Goal: Information Seeking & Learning: Learn about a topic

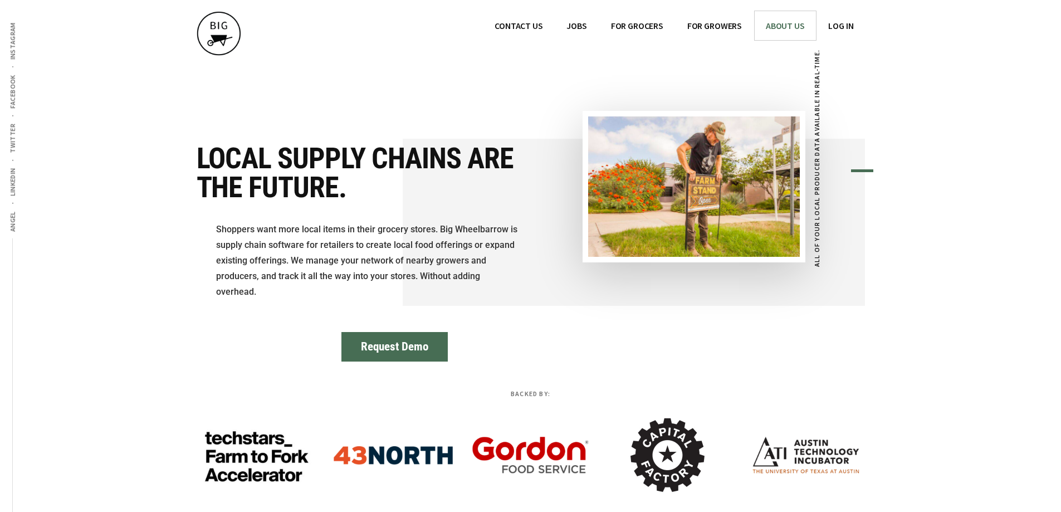
click at [773, 24] on span "ABOUT US" at bounding box center [785, 25] width 39 height 11
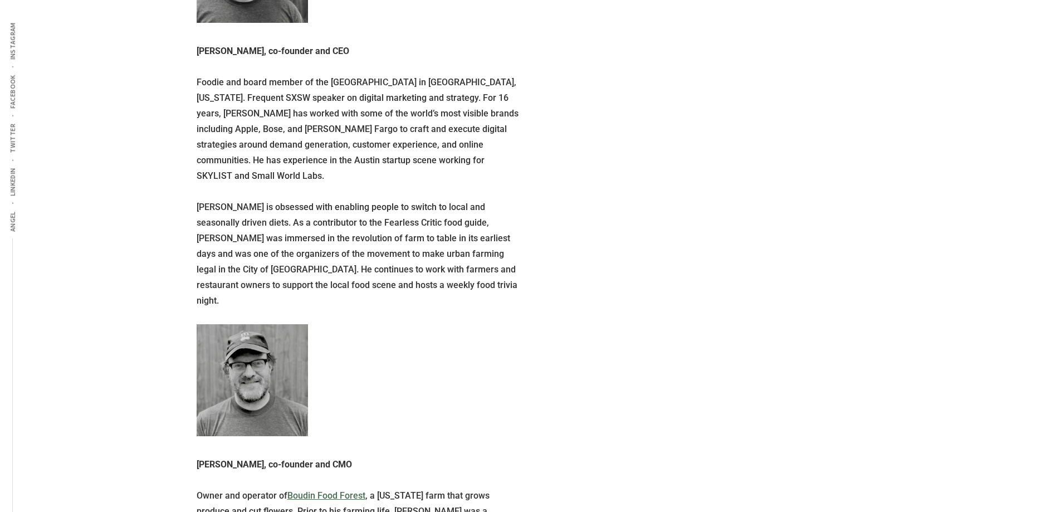
scroll to position [735, 0]
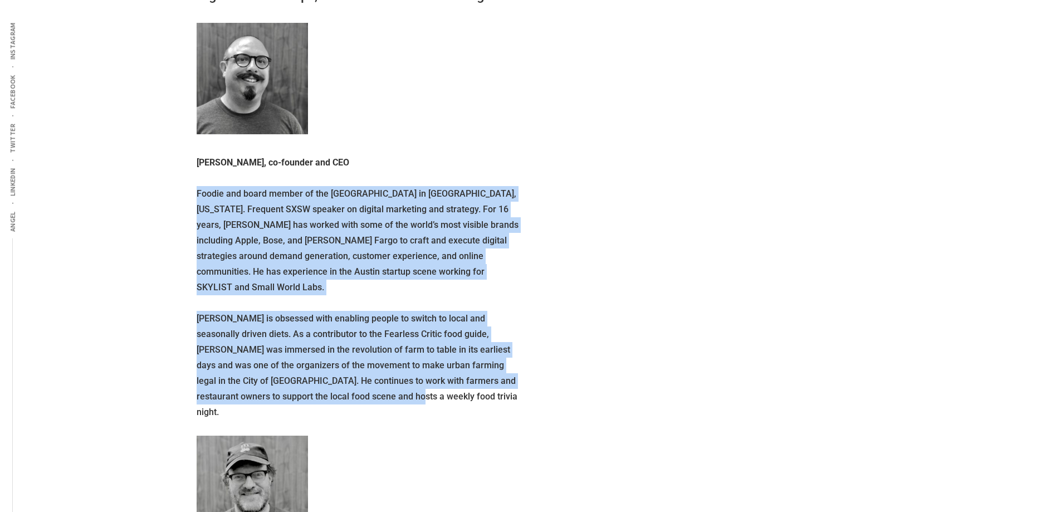
drag, startPoint x: 347, startPoint y: 380, endPoint x: 189, endPoint y: 199, distance: 240.1
click at [189, 199] on div "Additional menu Angel LinkedIn Twitter Facebook Instagram BIG WHEELBARROW Menu …" at bounding box center [530, 477] width 1061 height 2424
copy div "Foodie and board member of the Springdale Farm Education Center in Austin, Texa…"
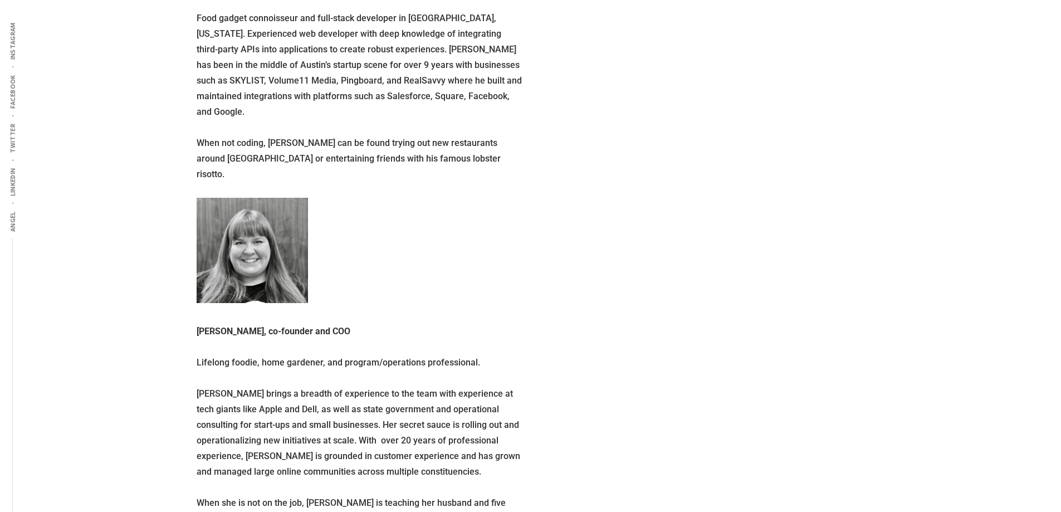
scroll to position [1738, 0]
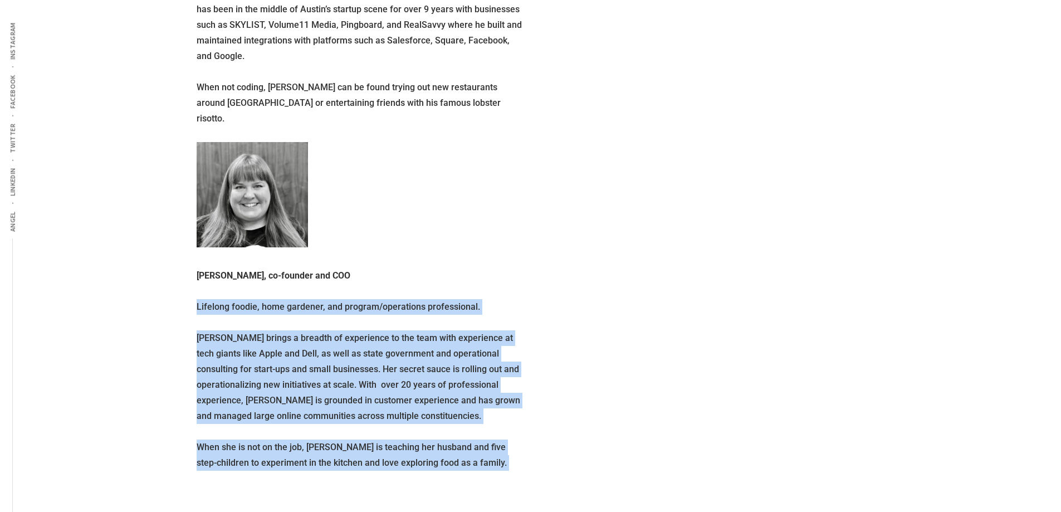
drag, startPoint x: 198, startPoint y: 238, endPoint x: 545, endPoint y: 400, distance: 383.4
copy div "Lifelong foodie, home gardener, and program/operations professional. Christina …"
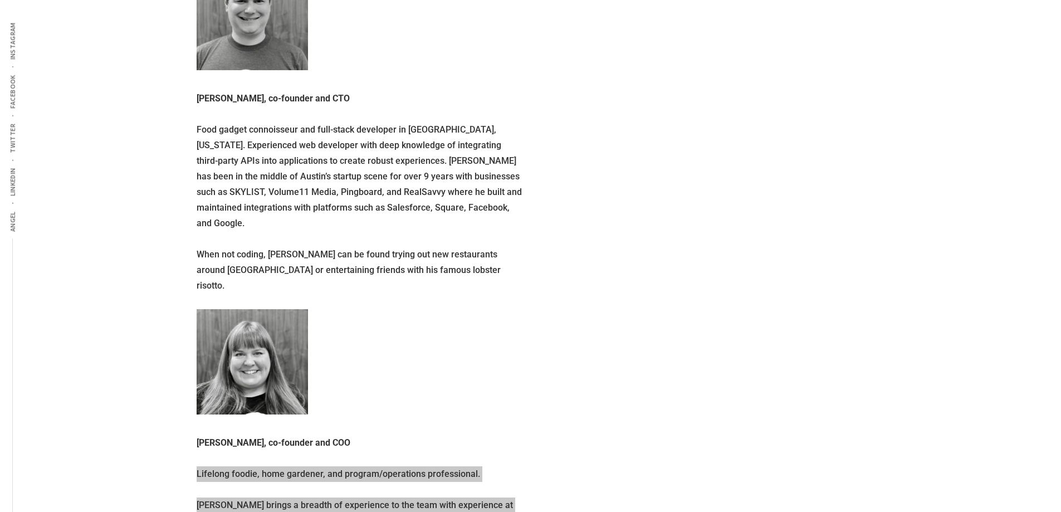
scroll to position [1515, 0]
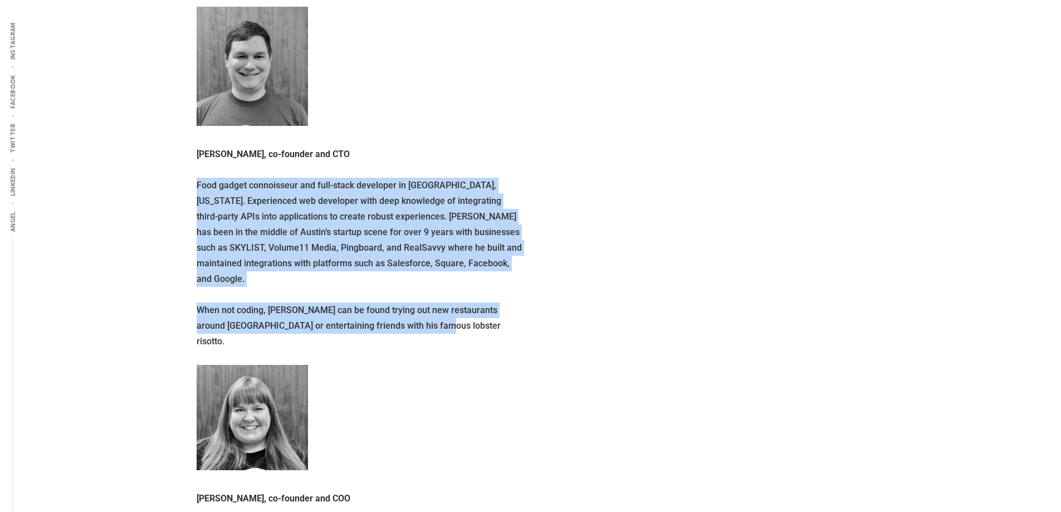
drag, startPoint x: 412, startPoint y: 280, endPoint x: 186, endPoint y: 149, distance: 261.1
copy div "Food gadget connoisseur and full-stack developer in Austin, Texas. Experienced …"
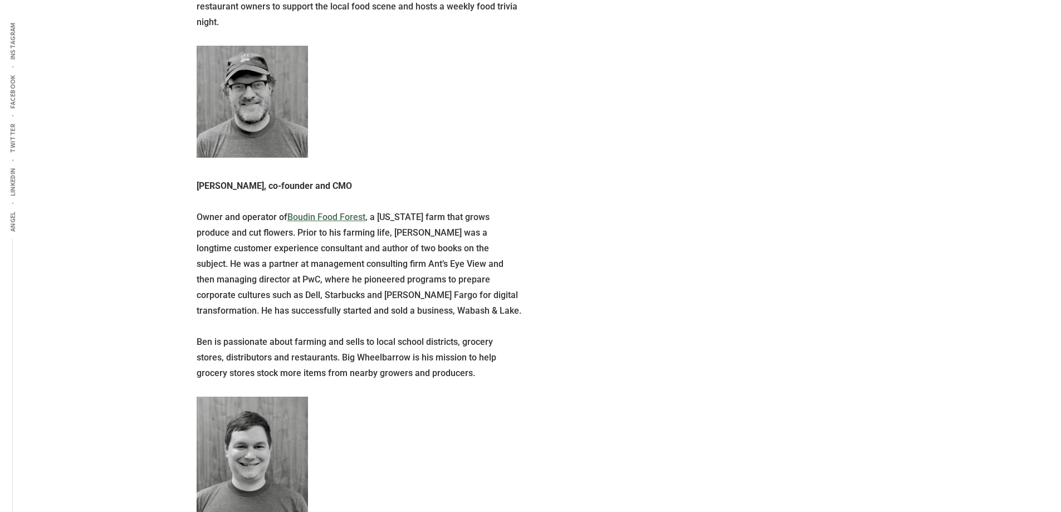
scroll to position [1069, 0]
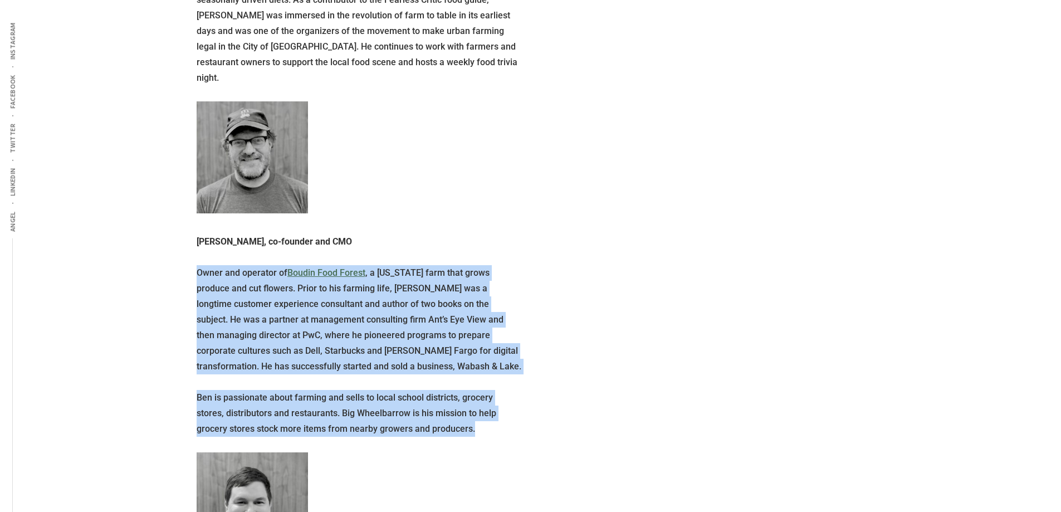
drag, startPoint x: 442, startPoint y: 401, endPoint x: 193, endPoint y: 228, distance: 302.3
click at [193, 228] on div "Additional menu Angel LinkedIn Twitter Facebook Instagram BIG WHEELBARROW Menu …" at bounding box center [530, 143] width 1061 height 2424
copy div "Owner and operator of Boudin Food Forest , a Texas farm that grows produce and …"
